Goal: Information Seeking & Learning: Understand process/instructions

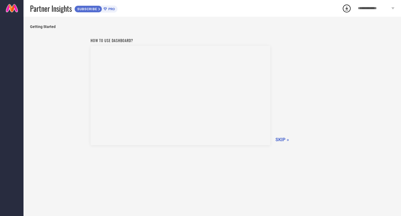
click at [356, 156] on div "How to use dashboard? SKIP »" at bounding box center [212, 121] width 364 height 172
